Goal: Transaction & Acquisition: Purchase product/service

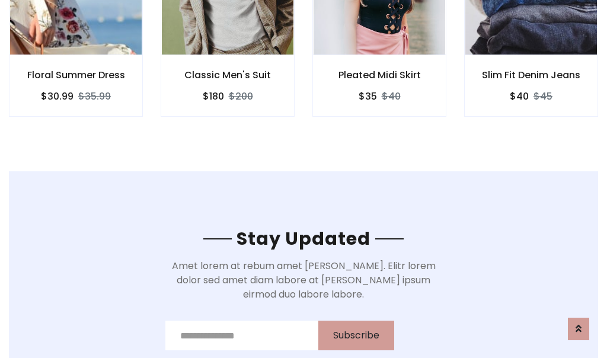
scroll to position [1785, 0]
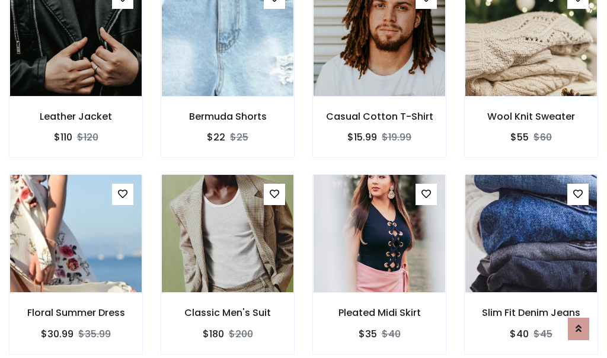
click at [303, 179] on div "Pleated Midi Skirt $35 $40" at bounding box center [379, 272] width 152 height 196
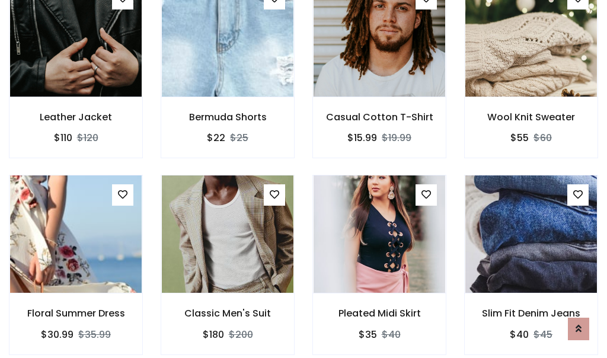
click at [303, 179] on div "Pleated Midi Skirt $35 $40" at bounding box center [379, 273] width 152 height 196
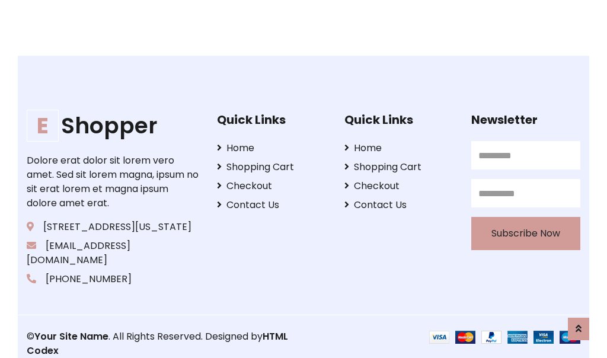
scroll to position [2256, 0]
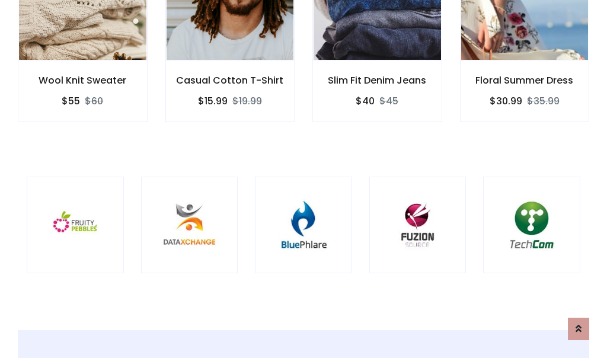
click at [303, 178] on div at bounding box center [303, 225] width 97 height 97
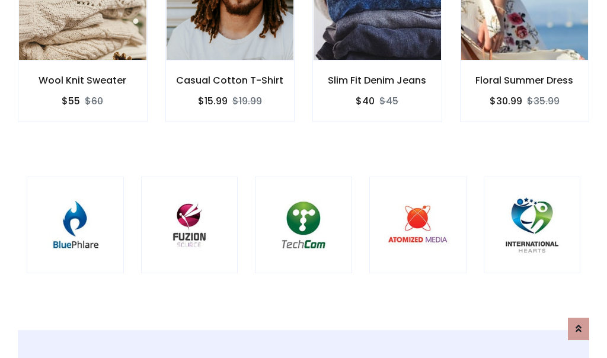
click at [303, 178] on div at bounding box center [303, 225] width 97 height 97
click at [303, 179] on div at bounding box center [303, 225] width 97 height 97
click at [303, 178] on div at bounding box center [303, 225] width 97 height 97
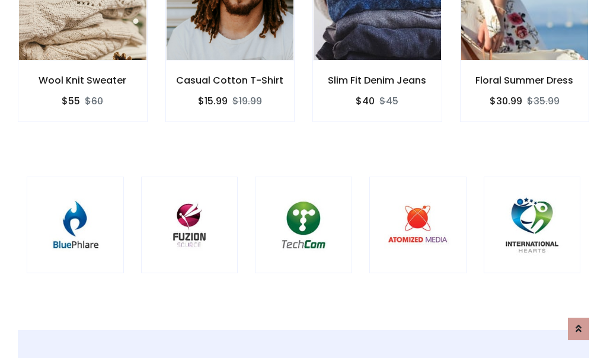
click at [303, 178] on div at bounding box center [303, 225] width 97 height 97
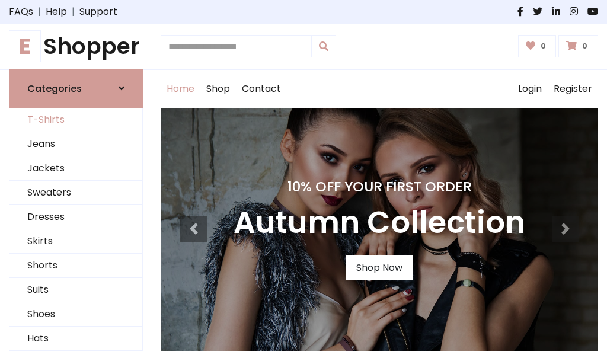
click at [76, 120] on link "T-Shirts" at bounding box center [75, 120] width 133 height 24
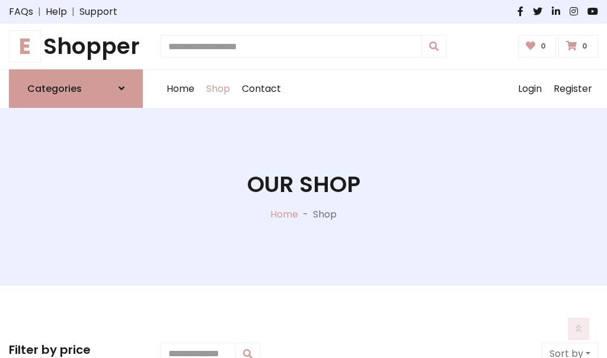
scroll to position [475, 0]
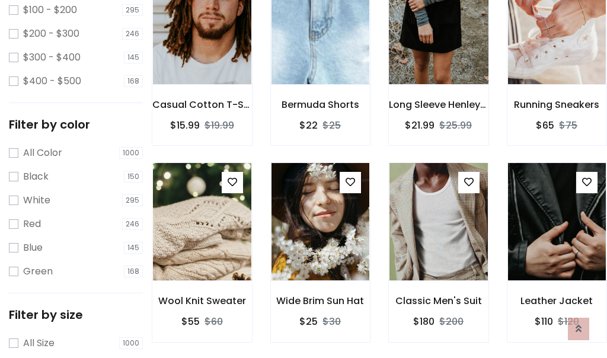
scroll to position [0, 0]
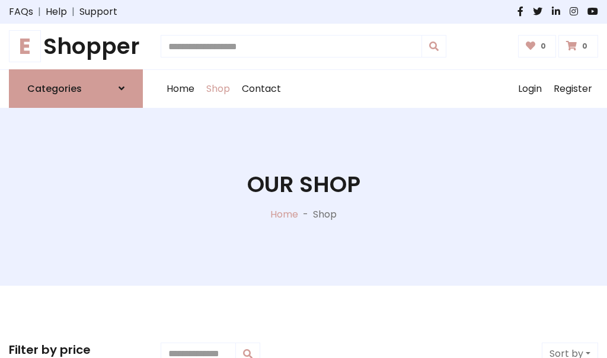
click at [76, 46] on h1 "E Shopper" at bounding box center [76, 46] width 134 height 27
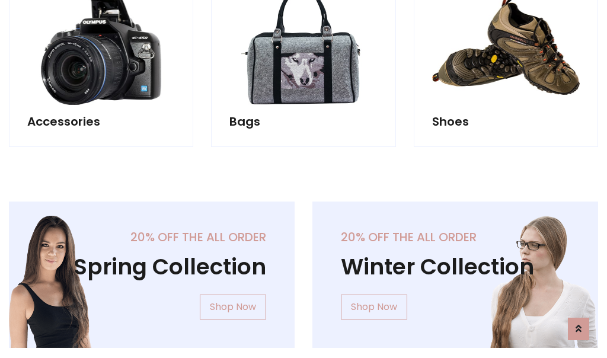
scroll to position [1151, 0]
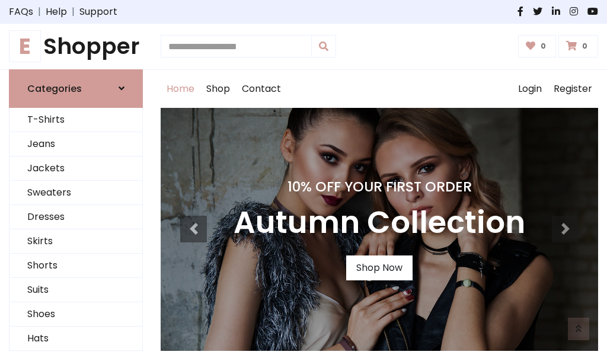
scroll to position [389, 0]
